Goal: Task Accomplishment & Management: Use online tool/utility

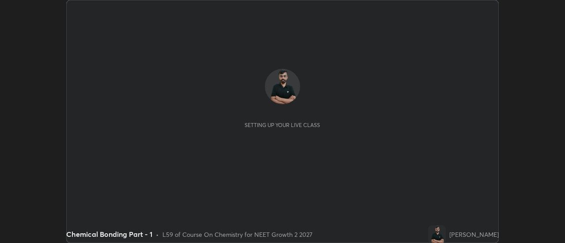
scroll to position [243, 565]
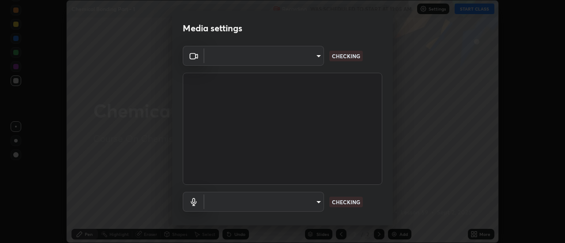
type input "751d449d604e4b96ecedde1e1f6f716fb17d1e84b34bafc94373a3023f52de87"
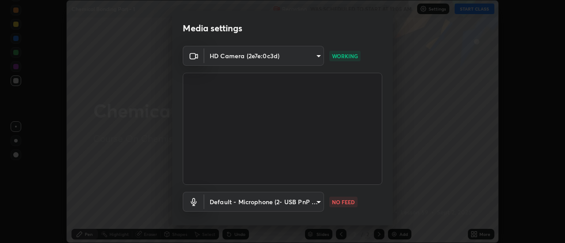
click at [316, 202] on body "Erase all Chemical Bonding Part - 1 Recording WAS SCHEDULED TO START AT 11:05 A…" at bounding box center [282, 121] width 565 height 243
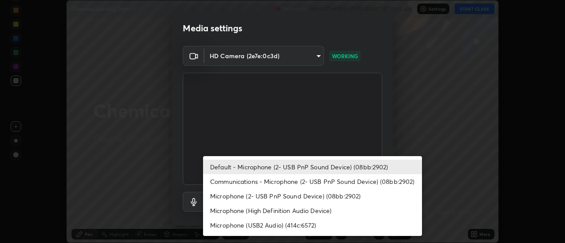
click at [283, 182] on li "Communications - Microphone (2- USB PnP Sound Device) (08bb:2902)" at bounding box center [312, 181] width 219 height 15
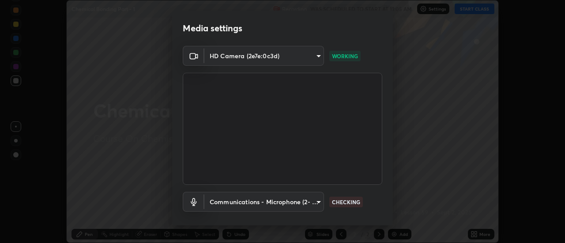
click at [277, 202] on body "Erase all Chemical Bonding Part - 1 Recording WAS SCHEDULED TO START AT 11:05 A…" at bounding box center [282, 121] width 565 height 243
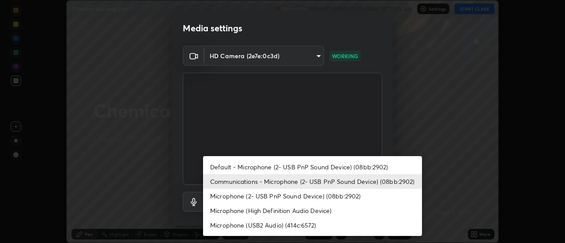
click at [280, 167] on li "Default - Microphone (2- USB PnP Sound Device) (08bb:2902)" at bounding box center [312, 167] width 219 height 15
type input "default"
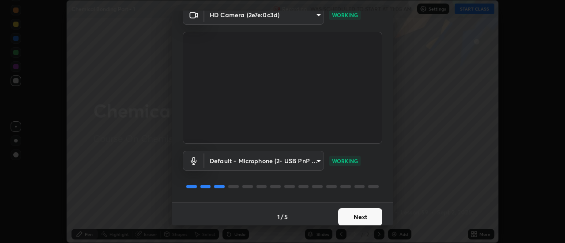
scroll to position [46, 0]
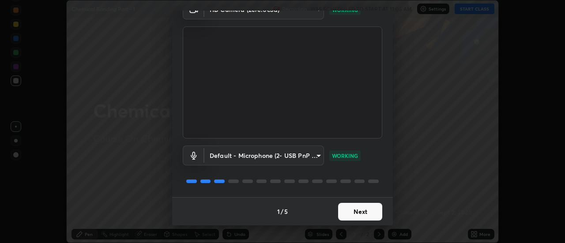
click at [360, 213] on button "Next" at bounding box center [360, 212] width 44 height 18
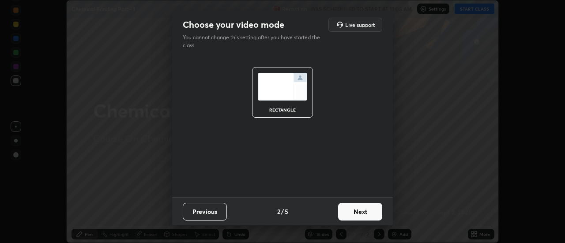
click at [365, 215] on button "Next" at bounding box center [360, 212] width 44 height 18
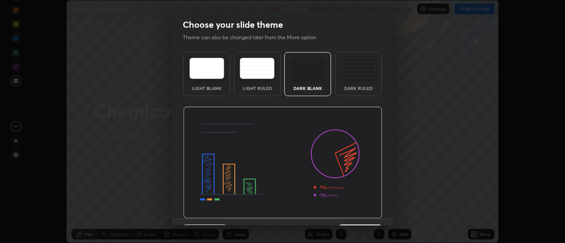
scroll to position [22, 0]
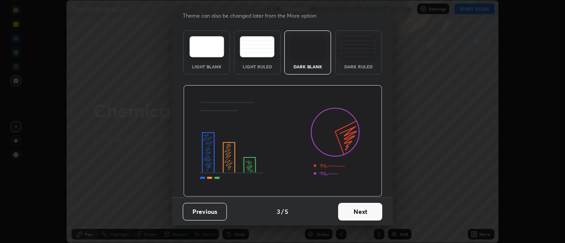
click at [361, 218] on button "Next" at bounding box center [360, 212] width 44 height 18
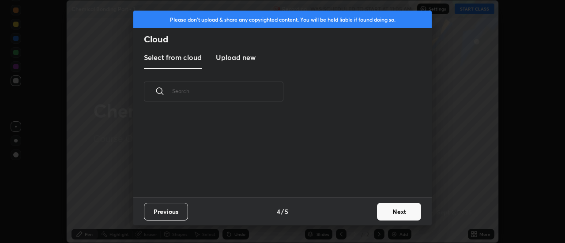
scroll to position [83, 283]
click at [394, 210] on button "Next" at bounding box center [399, 212] width 44 height 18
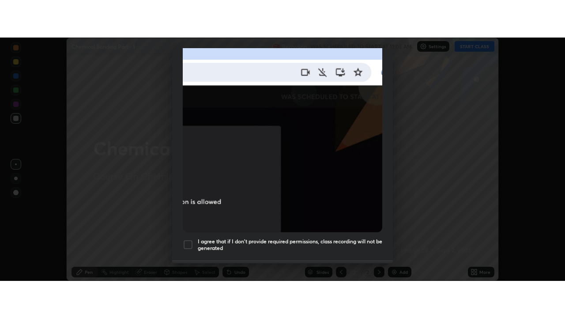
scroll to position [226, 0]
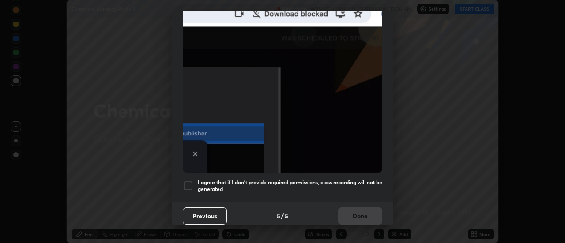
click at [188, 183] on div at bounding box center [188, 185] width 11 height 11
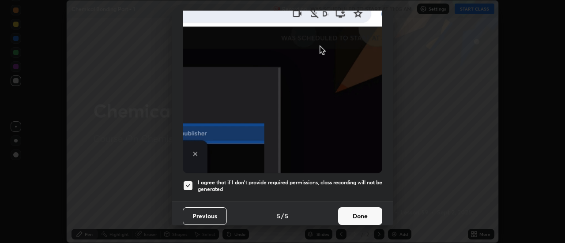
click at [353, 218] on button "Done" at bounding box center [360, 216] width 44 height 18
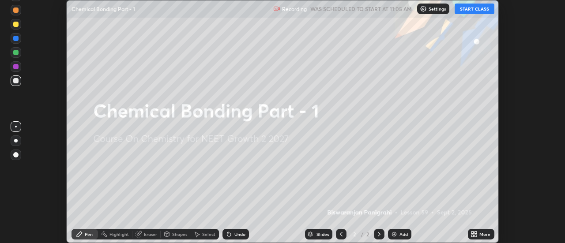
click at [471, 236] on icon at bounding box center [472, 236] width 2 height 2
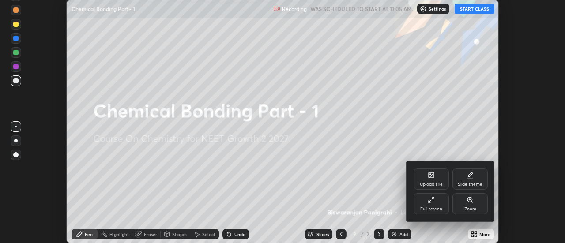
click at [435, 209] on div "Full screen" at bounding box center [431, 209] width 22 height 4
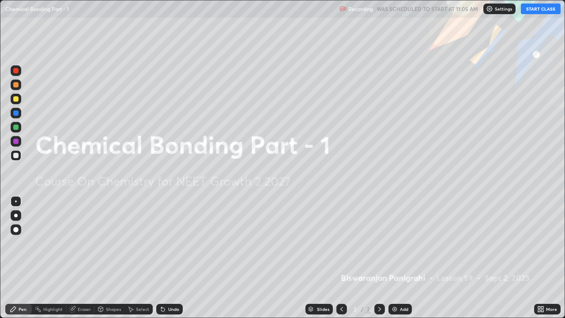
scroll to position [318, 565]
click at [400, 243] on div "Add" at bounding box center [404, 309] width 8 height 4
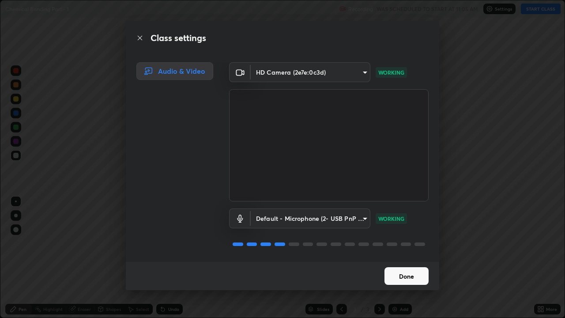
click at [396, 243] on button "Done" at bounding box center [406, 276] width 44 height 18
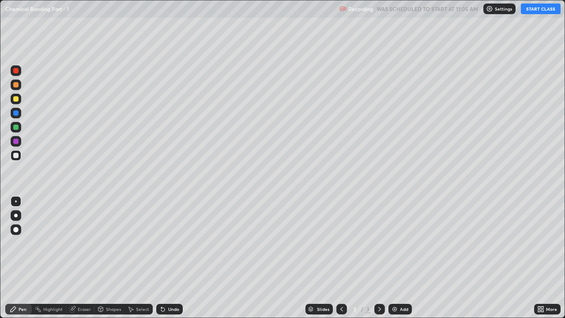
click at [539, 13] on button "START CLASS" at bounding box center [540, 9] width 40 height 11
click at [16, 99] on div at bounding box center [15, 98] width 5 height 5
click at [19, 158] on div at bounding box center [16, 155] width 11 height 11
click at [16, 155] on div at bounding box center [15, 155] width 5 height 5
click at [161, 243] on icon at bounding box center [163, 309] width 4 height 4
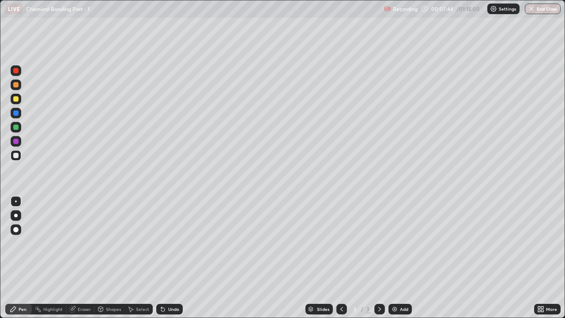
click at [161, 243] on icon at bounding box center [163, 309] width 4 height 4
click at [162, 243] on icon at bounding box center [163, 309] width 4 height 4
click at [20, 130] on div at bounding box center [16, 127] width 11 height 11
click at [15, 98] on div at bounding box center [15, 98] width 5 height 5
click at [172, 243] on div "Undo" at bounding box center [173, 309] width 11 height 4
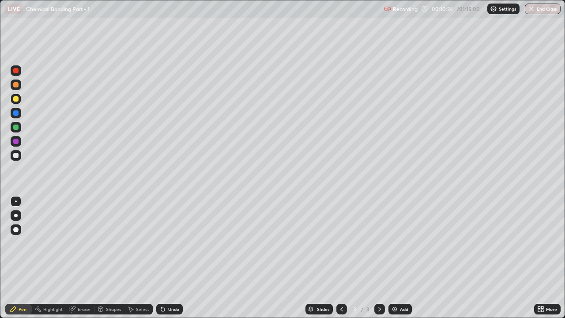
click at [170, 243] on div "Undo" at bounding box center [169, 308] width 26 height 11
click at [20, 153] on div at bounding box center [16, 155] width 11 height 11
click at [176, 243] on div "Undo" at bounding box center [173, 309] width 11 height 4
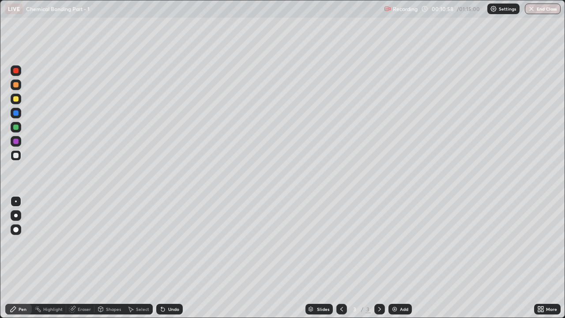
click at [176, 243] on div "Undo" at bounding box center [173, 309] width 11 height 4
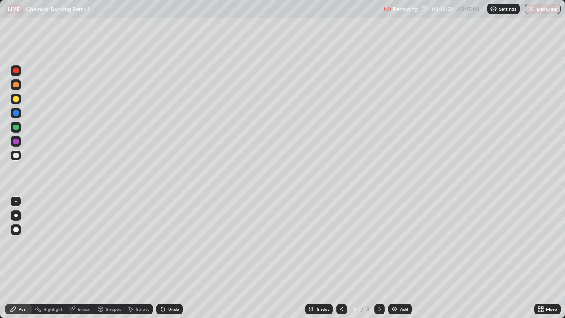
click at [175, 243] on div "Undo" at bounding box center [173, 309] width 11 height 4
click at [19, 128] on div at bounding box center [16, 127] width 11 height 11
click at [169, 243] on div "Undo" at bounding box center [173, 309] width 11 height 4
click at [171, 243] on div "Undo" at bounding box center [169, 308] width 26 height 11
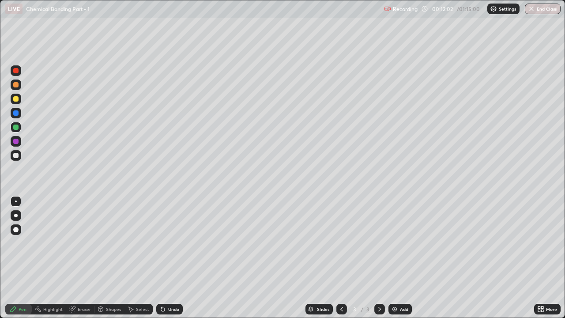
click at [171, 243] on div "Undo" at bounding box center [169, 308] width 26 height 11
click at [172, 243] on div "Undo" at bounding box center [169, 308] width 26 height 11
click at [19, 98] on div at bounding box center [16, 98] width 11 height 11
click at [174, 243] on div "Undo" at bounding box center [173, 309] width 11 height 4
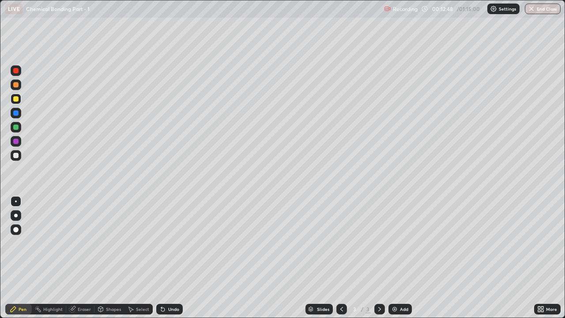
click at [174, 243] on div "Undo" at bounding box center [173, 309] width 11 height 4
click at [176, 243] on div "Undo" at bounding box center [169, 308] width 26 height 11
click at [173, 243] on div "Undo" at bounding box center [169, 308] width 26 height 11
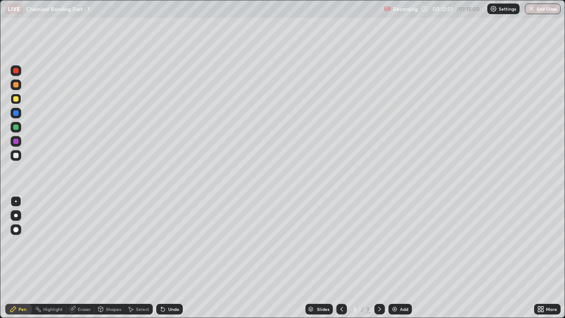
click at [174, 243] on div "Undo" at bounding box center [173, 309] width 11 height 4
click at [15, 155] on div at bounding box center [15, 155] width 5 height 5
click at [173, 243] on div "Undo" at bounding box center [173, 309] width 11 height 4
click at [171, 243] on div "Undo" at bounding box center [173, 309] width 11 height 4
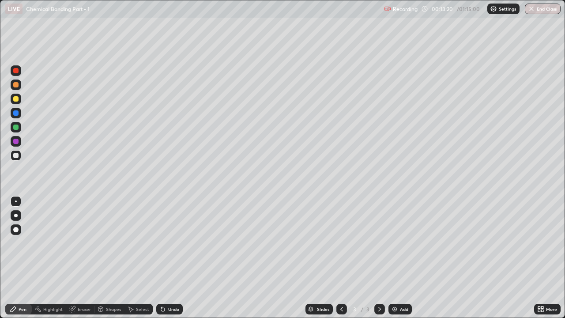
click at [172, 243] on div "Undo" at bounding box center [173, 309] width 11 height 4
click at [171, 243] on div "Undo" at bounding box center [169, 308] width 26 height 11
click at [393, 243] on img at bounding box center [394, 308] width 7 height 7
click at [17, 100] on div at bounding box center [15, 98] width 5 height 5
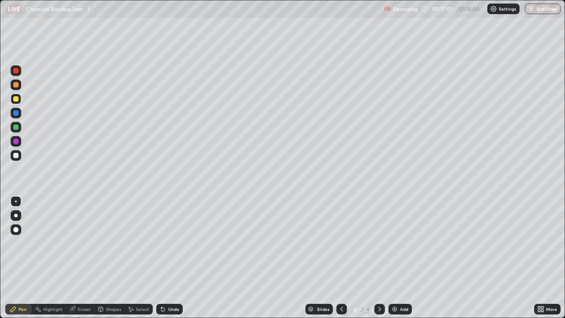
click at [20, 157] on div at bounding box center [16, 155] width 11 height 11
click at [165, 243] on div "Undo" at bounding box center [169, 308] width 26 height 11
click at [168, 243] on div "Undo" at bounding box center [169, 308] width 26 height 11
click at [82, 243] on div "Eraser" at bounding box center [84, 309] width 13 height 4
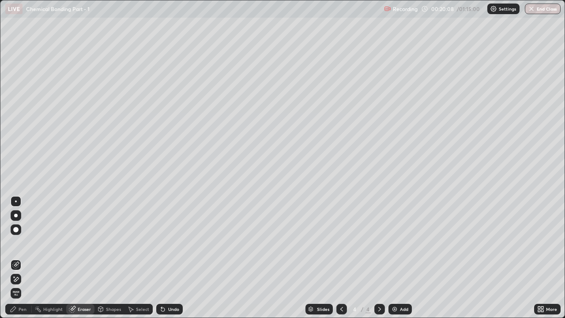
click at [22, 243] on div "Pen" at bounding box center [23, 309] width 8 height 4
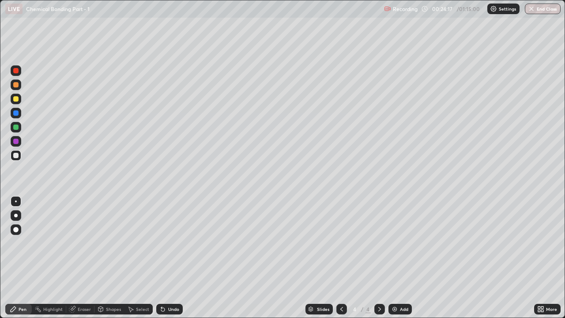
click at [19, 102] on div at bounding box center [16, 98] width 11 height 11
click at [15, 159] on div at bounding box center [16, 155] width 11 height 11
click at [337, 243] on div at bounding box center [341, 308] width 11 height 11
click at [378, 243] on icon at bounding box center [379, 308] width 7 height 7
click at [19, 129] on div at bounding box center [16, 127] width 11 height 11
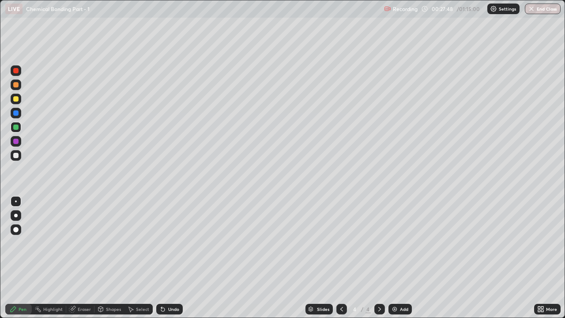
click at [21, 157] on div at bounding box center [16, 155] width 11 height 11
click at [19, 108] on div at bounding box center [16, 113] width 11 height 11
click at [20, 100] on div at bounding box center [16, 98] width 11 height 11
click at [393, 243] on img at bounding box center [394, 308] width 7 height 7
click at [16, 127] on div at bounding box center [15, 126] width 5 height 5
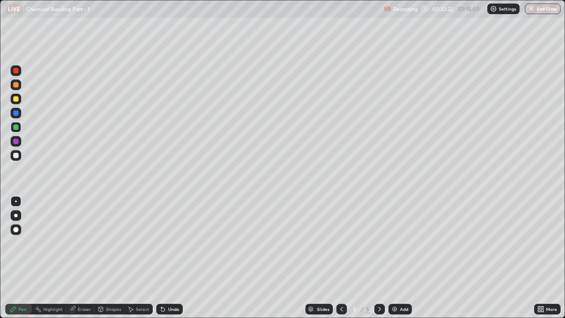
click at [168, 243] on div "Undo" at bounding box center [173, 309] width 11 height 4
click at [16, 156] on div at bounding box center [15, 155] width 5 height 5
click at [20, 156] on div at bounding box center [16, 155] width 11 height 11
click at [16, 143] on div at bounding box center [15, 140] width 5 height 5
click at [16, 156] on div at bounding box center [15, 155] width 5 height 5
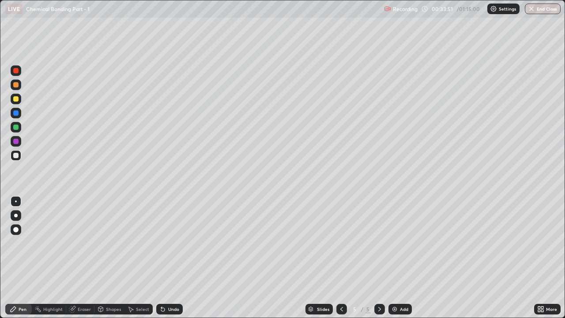
click at [83, 243] on div "Eraser" at bounding box center [84, 309] width 13 height 4
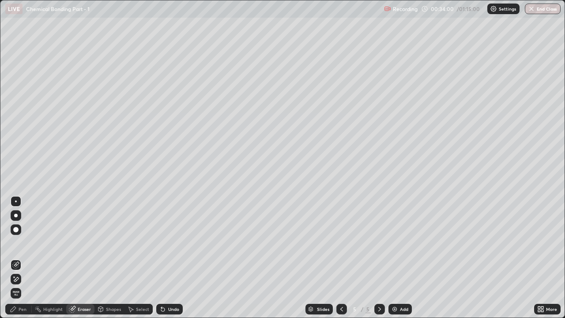
click at [26, 243] on div "Pen" at bounding box center [23, 309] width 8 height 4
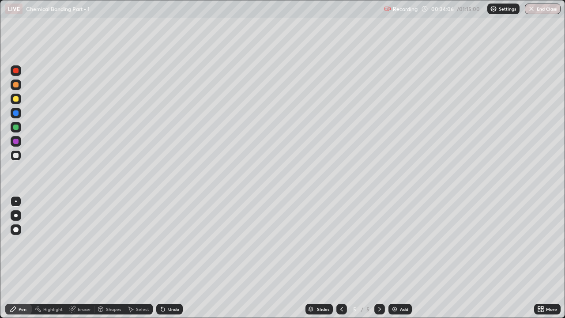
click at [19, 144] on div at bounding box center [16, 141] width 11 height 11
click at [18, 154] on div at bounding box center [15, 155] width 5 height 5
click at [19, 102] on div at bounding box center [16, 98] width 11 height 11
click at [16, 156] on div at bounding box center [15, 155] width 5 height 5
click at [21, 140] on div at bounding box center [16, 141] width 11 height 11
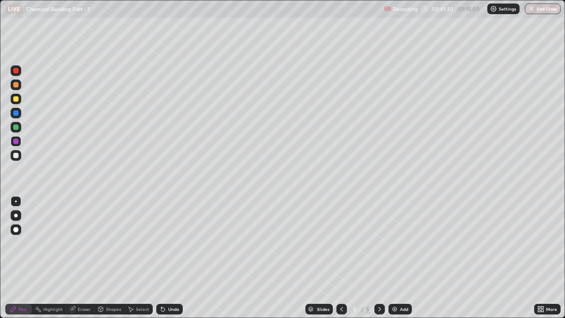
click at [21, 101] on div at bounding box center [16, 98] width 11 height 11
click at [395, 243] on img at bounding box center [394, 308] width 7 height 7
click at [18, 85] on div at bounding box center [15, 84] width 5 height 5
click at [18, 155] on div at bounding box center [15, 155] width 5 height 5
click at [16, 99] on div at bounding box center [15, 98] width 5 height 5
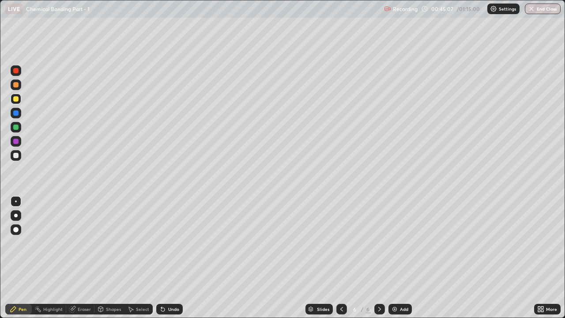
click at [19, 89] on div at bounding box center [16, 84] width 11 height 11
click at [18, 156] on div at bounding box center [15, 155] width 5 height 5
click at [18, 142] on div at bounding box center [15, 140] width 5 height 5
click at [20, 157] on div at bounding box center [16, 155] width 11 height 11
click at [17, 125] on div at bounding box center [15, 126] width 5 height 5
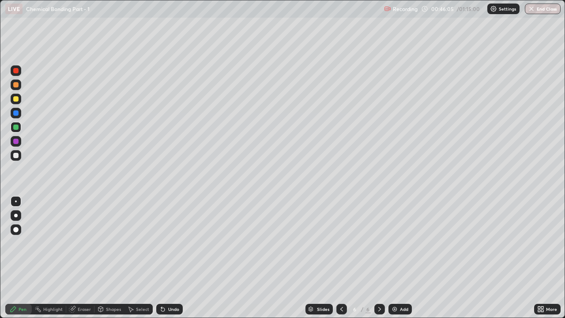
click at [18, 101] on div at bounding box center [15, 98] width 5 height 5
click at [161, 243] on icon at bounding box center [163, 309] width 4 height 4
click at [162, 243] on icon at bounding box center [163, 309] width 4 height 4
click at [18, 155] on div at bounding box center [15, 155] width 5 height 5
click at [16, 142] on div at bounding box center [15, 140] width 5 height 5
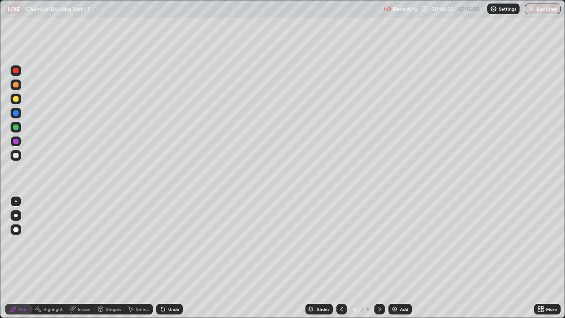
click at [16, 127] on div at bounding box center [15, 126] width 5 height 5
click at [18, 156] on div at bounding box center [15, 155] width 5 height 5
click at [161, 243] on icon at bounding box center [163, 309] width 4 height 4
click at [163, 243] on icon at bounding box center [162, 308] width 7 height 7
click at [340, 243] on icon at bounding box center [341, 308] width 7 height 7
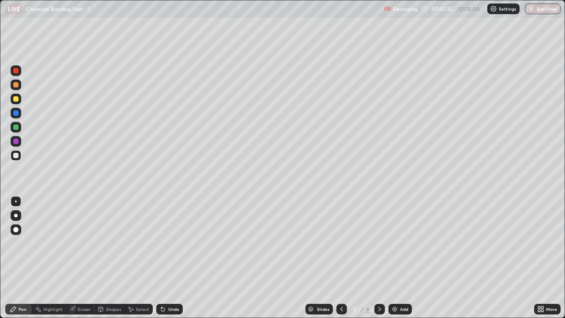
click at [378, 243] on icon at bounding box center [379, 308] width 7 height 7
click at [17, 103] on div at bounding box center [16, 98] width 11 height 11
click at [19, 141] on div at bounding box center [16, 141] width 11 height 11
click at [392, 243] on img at bounding box center [394, 308] width 7 height 7
click at [18, 87] on div at bounding box center [16, 84] width 11 height 11
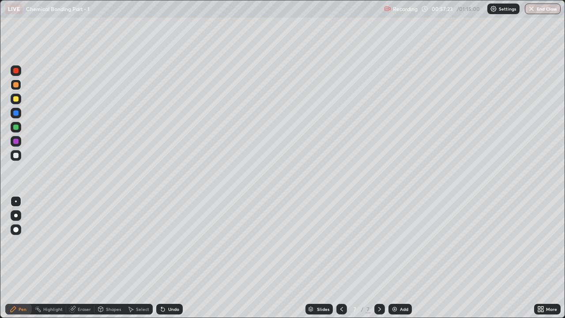
click at [16, 156] on div at bounding box center [15, 155] width 5 height 5
click at [161, 243] on icon at bounding box center [163, 309] width 4 height 4
click at [17, 128] on div at bounding box center [15, 126] width 5 height 5
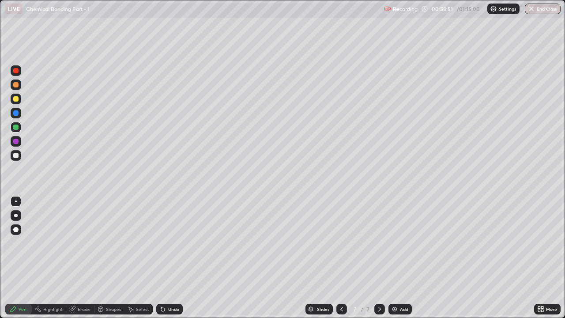
click at [166, 243] on div "Undo" at bounding box center [169, 308] width 26 height 11
click at [340, 243] on icon at bounding box center [341, 308] width 7 height 7
click at [378, 243] on icon at bounding box center [379, 308] width 7 height 7
click at [163, 243] on icon at bounding box center [163, 309] width 4 height 4
click at [161, 243] on icon at bounding box center [163, 309] width 4 height 4
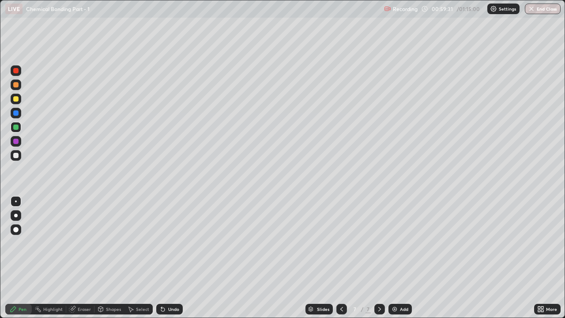
click at [161, 243] on icon at bounding box center [163, 309] width 4 height 4
click at [341, 243] on icon at bounding box center [341, 308] width 7 height 7
click at [84, 243] on div "Eraser" at bounding box center [80, 308] width 28 height 11
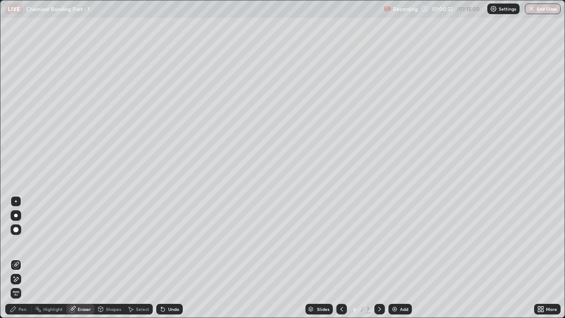
click at [378, 243] on icon at bounding box center [379, 308] width 7 height 7
click at [24, 243] on div "Pen" at bounding box center [23, 309] width 8 height 4
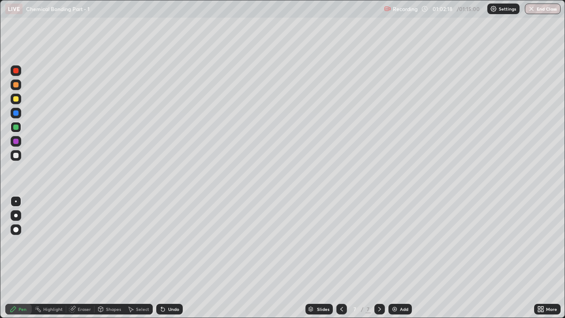
click at [168, 243] on div "Undo" at bounding box center [169, 308] width 26 height 11
click at [166, 243] on div "Undo" at bounding box center [169, 308] width 26 height 11
click at [179, 243] on div "Undo" at bounding box center [169, 308] width 26 height 11
click at [180, 243] on div "Undo" at bounding box center [169, 308] width 26 height 11
click at [177, 243] on div "Undo" at bounding box center [173, 309] width 11 height 4
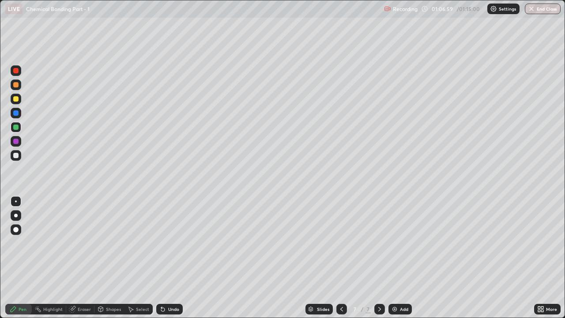
click at [17, 157] on div at bounding box center [15, 155] width 5 height 5
click at [16, 127] on div at bounding box center [15, 126] width 5 height 5
click at [18, 102] on div at bounding box center [16, 98] width 11 height 11
click at [20, 115] on div at bounding box center [16, 113] width 11 height 11
click at [87, 243] on div "Eraser" at bounding box center [84, 309] width 13 height 4
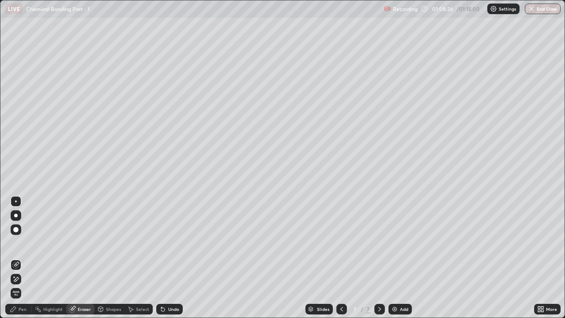
click at [29, 243] on div "Pen" at bounding box center [18, 308] width 26 height 11
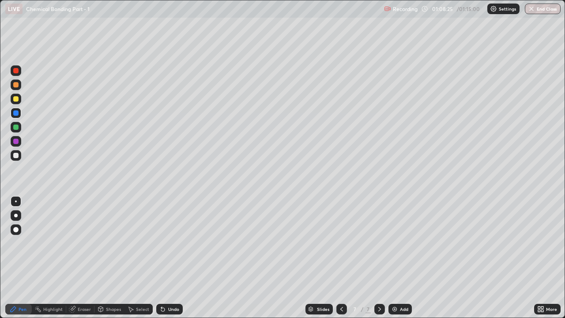
click at [15, 159] on div at bounding box center [16, 155] width 11 height 11
click at [550, 10] on button "End Class" at bounding box center [542, 9] width 35 height 11
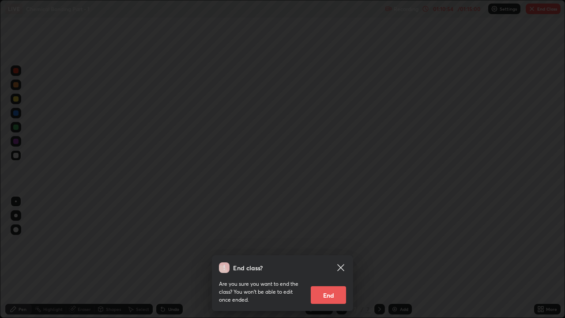
click at [345, 243] on button "End" at bounding box center [327, 295] width 35 height 18
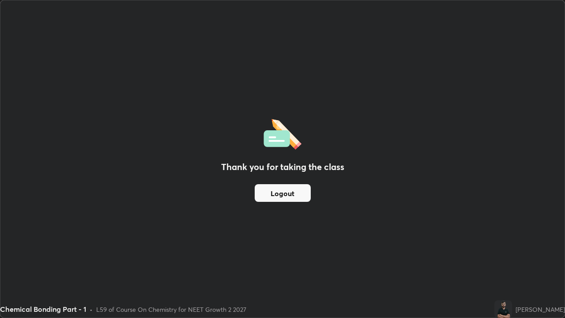
click at [304, 193] on button "Logout" at bounding box center [282, 193] width 56 height 18
click at [298, 191] on button "Logout" at bounding box center [282, 193] width 56 height 18
click at [298, 189] on button "Logout" at bounding box center [282, 193] width 56 height 18
